Goal: Find specific page/section: Find specific page/section

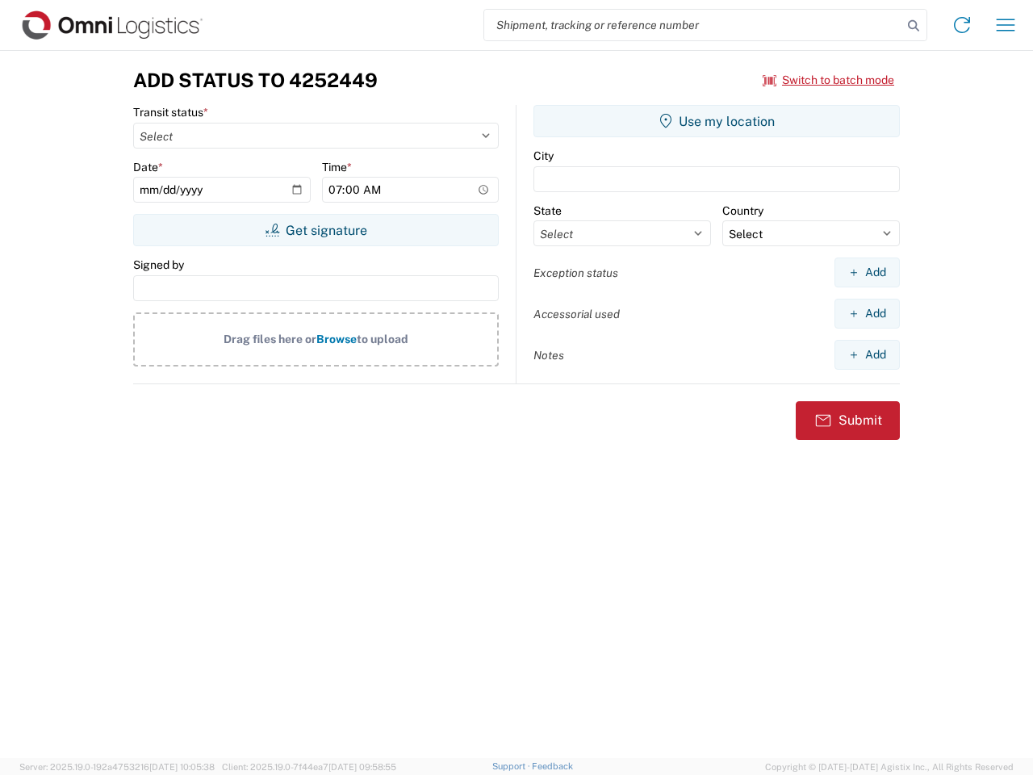
click at [693, 25] on input "search" at bounding box center [693, 25] width 418 height 31
click at [913, 26] on icon at bounding box center [913, 26] width 23 height 23
click at [962, 25] on icon at bounding box center [962, 25] width 26 height 26
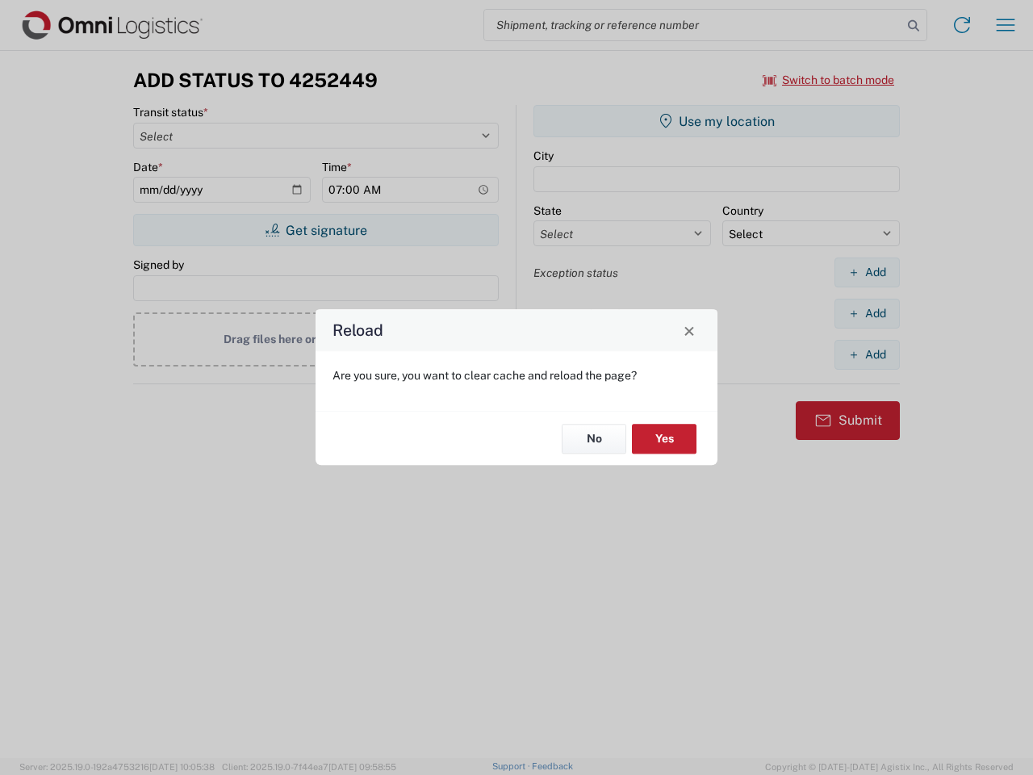
click at [1005, 25] on div "Reload Are you sure, you want to clear cache and reload the page? No Yes" at bounding box center [516, 387] width 1033 height 775
click at [829, 80] on div "Reload Are you sure, you want to clear cache and reload the page? No Yes" at bounding box center [516, 387] width 1033 height 775
click at [315, 230] on div "Reload Are you sure, you want to clear cache and reload the page? No Yes" at bounding box center [516, 387] width 1033 height 775
click at [716, 121] on div "Reload Are you sure, you want to clear cache and reload the page? No Yes" at bounding box center [516, 387] width 1033 height 775
click at [867, 272] on div "Reload Are you sure, you want to clear cache and reload the page? No Yes" at bounding box center [516, 387] width 1033 height 775
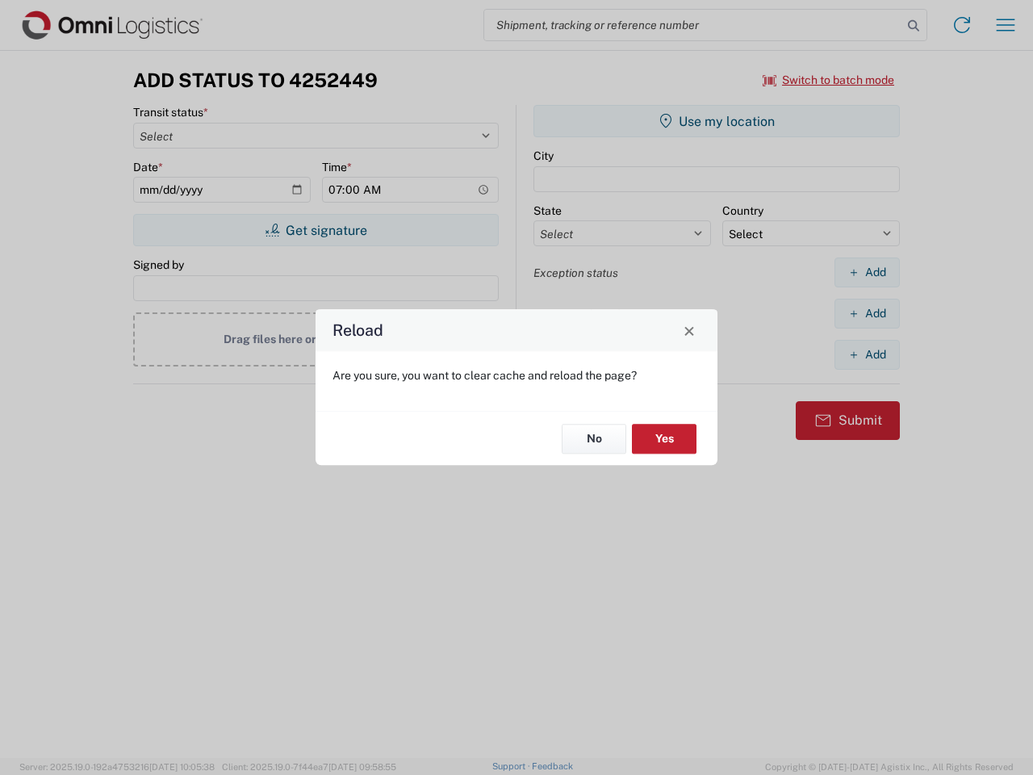
click at [867, 313] on div "Reload Are you sure, you want to clear cache and reload the page? No Yes" at bounding box center [516, 387] width 1033 height 775
click at [867, 354] on div "Reload Are you sure, you want to clear cache and reload the page? No Yes" at bounding box center [516, 387] width 1033 height 775
